Goal: Task Accomplishment & Management: Use online tool/utility

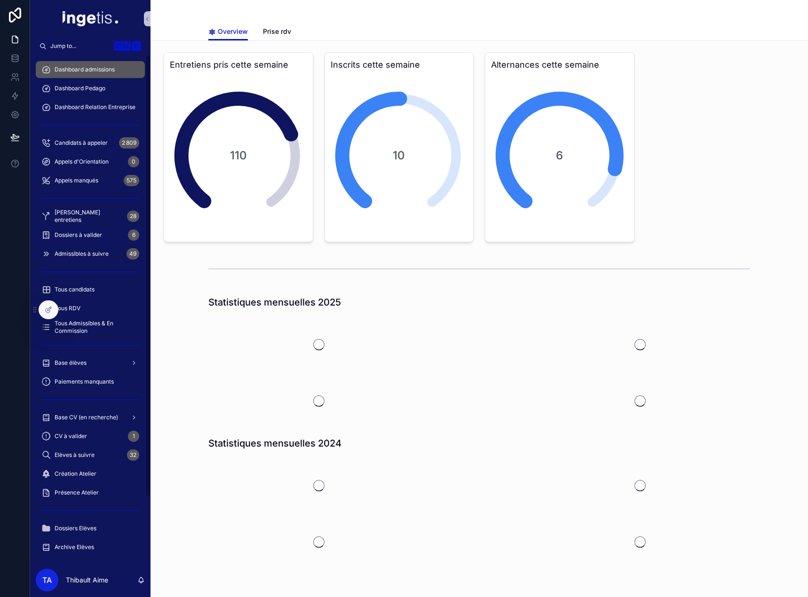
click at [92, 230] on div "Dossiers à valider 6" at bounding box center [90, 235] width 98 height 15
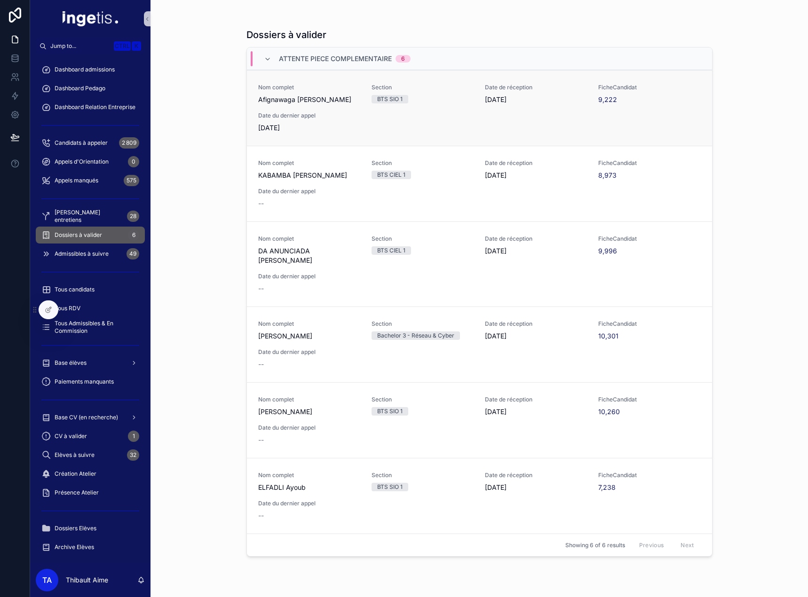
click at [304, 116] on span "Date du dernier appel" at bounding box center [309, 116] width 102 height 8
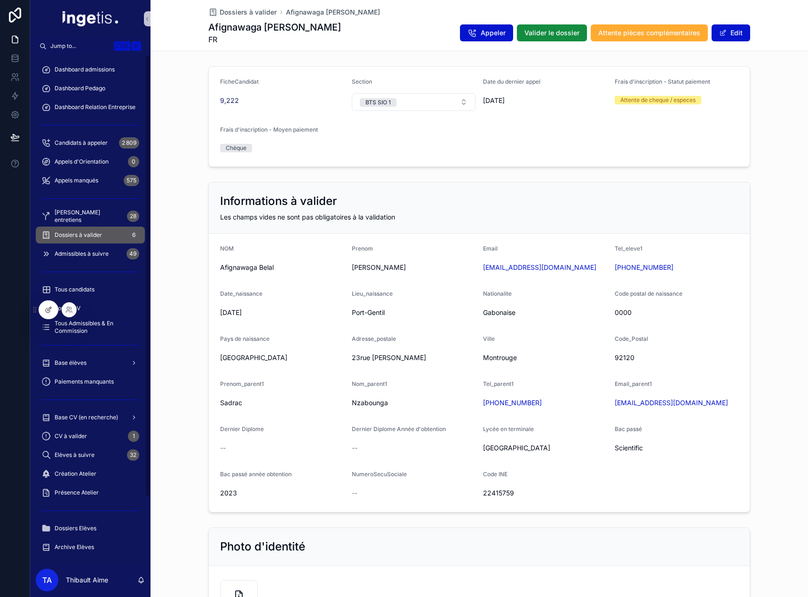
click at [52, 302] on div at bounding box center [48, 310] width 19 height 18
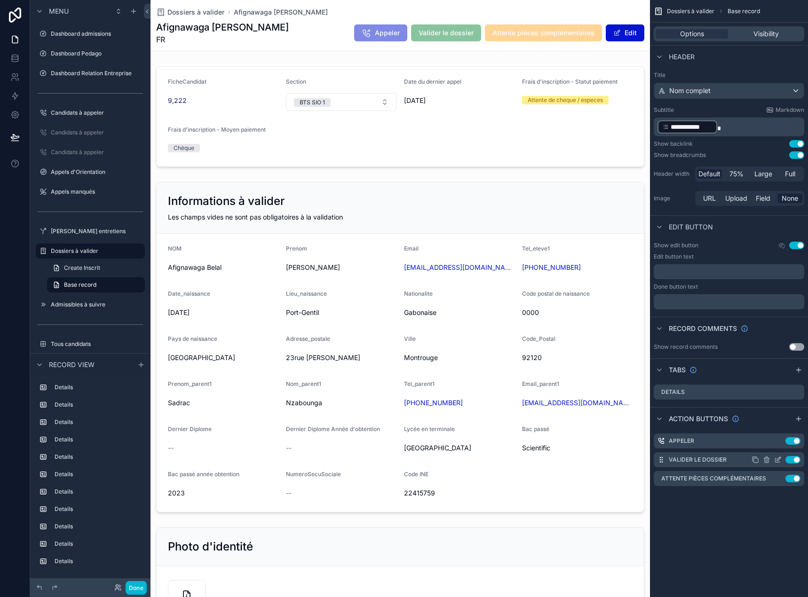
click at [777, 460] on icon "scrollable content" at bounding box center [778, 460] width 8 height 8
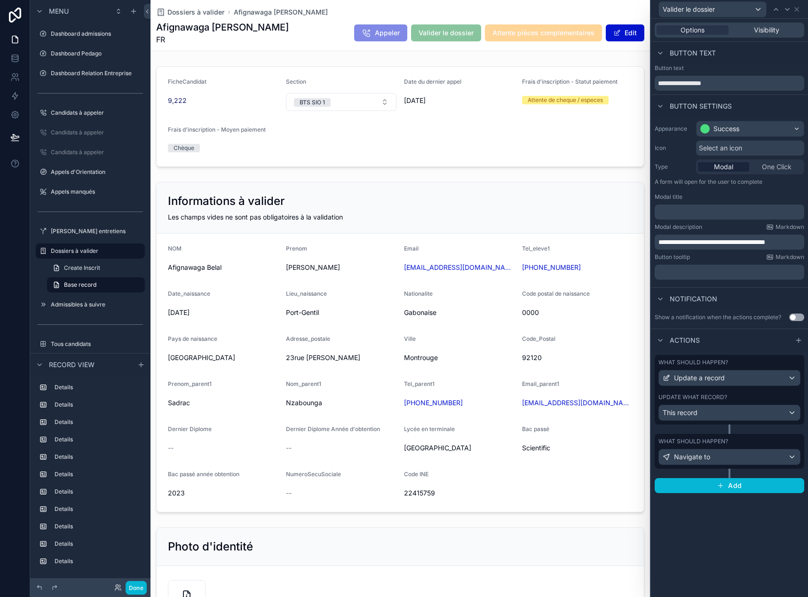
click at [747, 366] on div "What should happen?" at bounding box center [729, 363] width 142 height 8
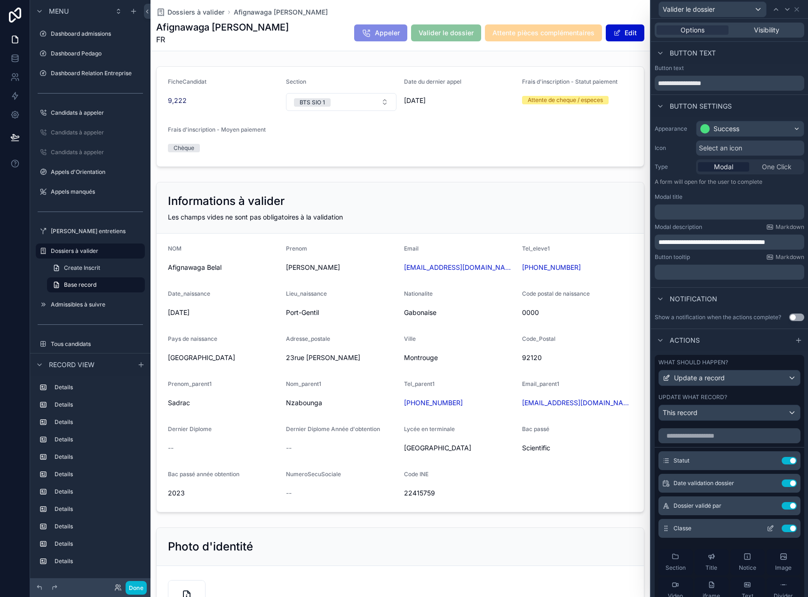
click at [766, 530] on icon at bounding box center [770, 529] width 8 height 8
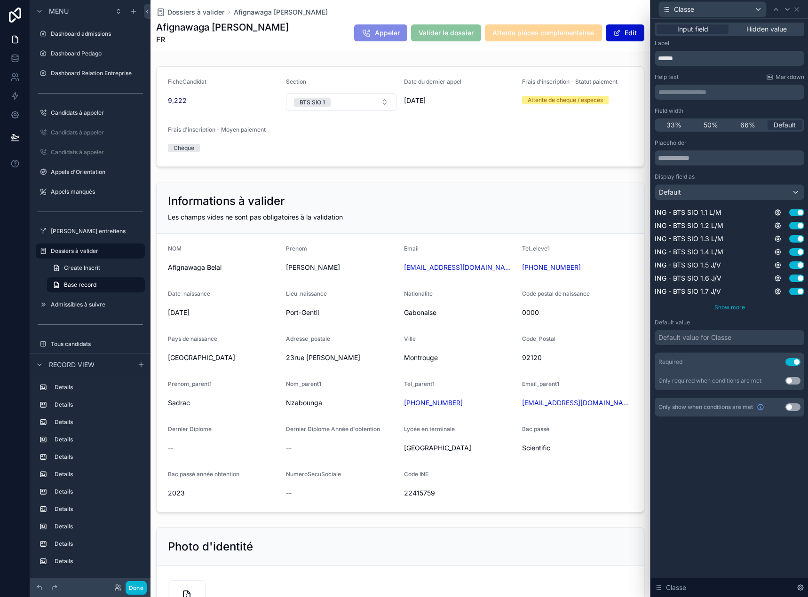
click at [734, 305] on span "Show more" at bounding box center [729, 307] width 31 height 7
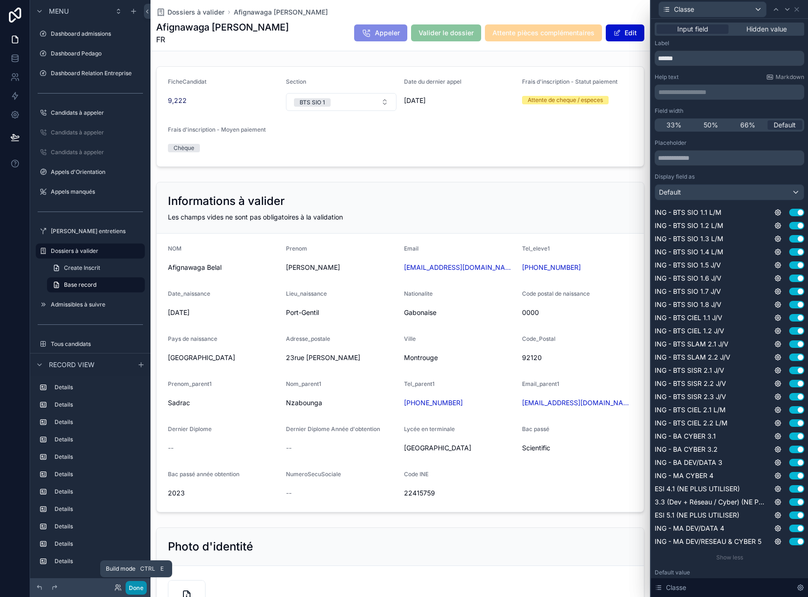
click at [140, 585] on button "Done" at bounding box center [136, 588] width 21 height 14
